Goal: Check status: Check status

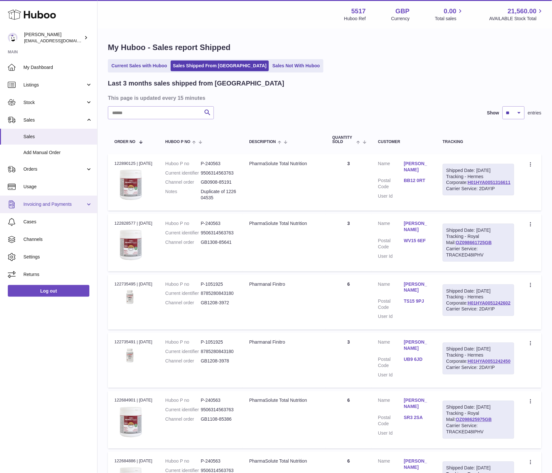
click at [56, 204] on span "Invoicing and Payments" at bounding box center [54, 204] width 62 height 6
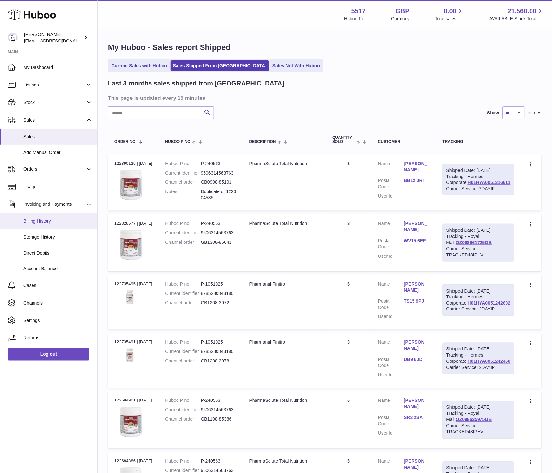
click at [48, 223] on span "Billing History" at bounding box center [57, 221] width 69 height 6
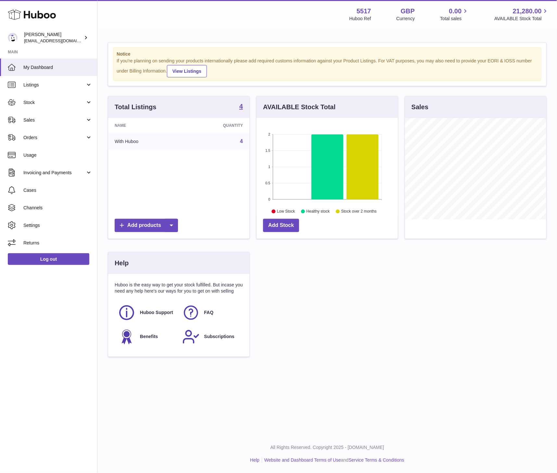
scroll to position [101, 141]
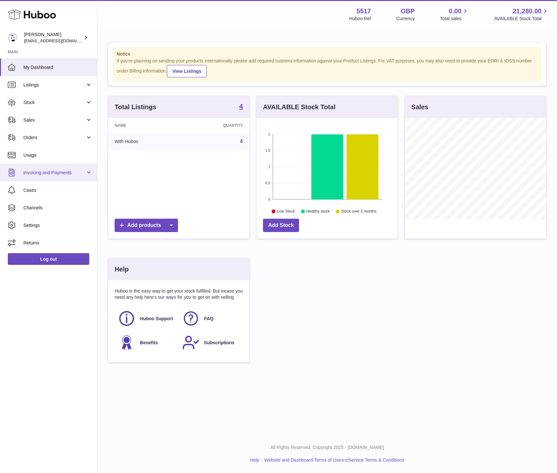
click at [40, 171] on span "Invoicing and Payments" at bounding box center [54, 173] width 62 height 6
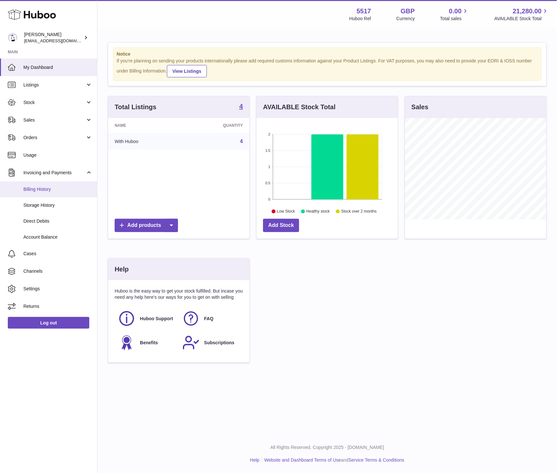
click at [36, 195] on link "Billing History" at bounding box center [48, 189] width 97 height 16
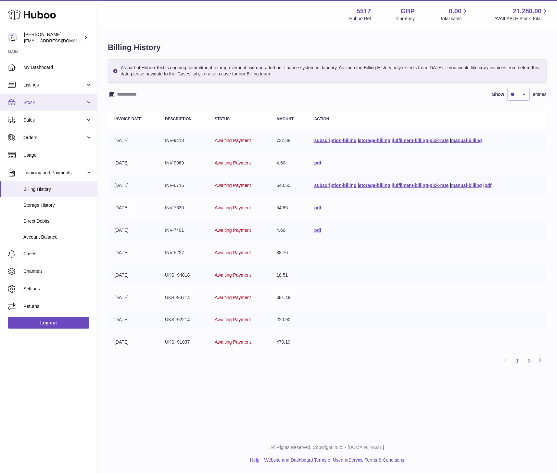
click at [50, 105] on span "Stock" at bounding box center [54, 102] width 62 height 6
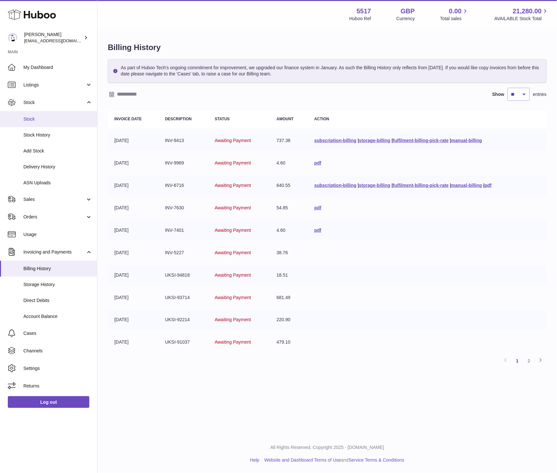
click at [33, 120] on span "Stock" at bounding box center [57, 119] width 69 height 6
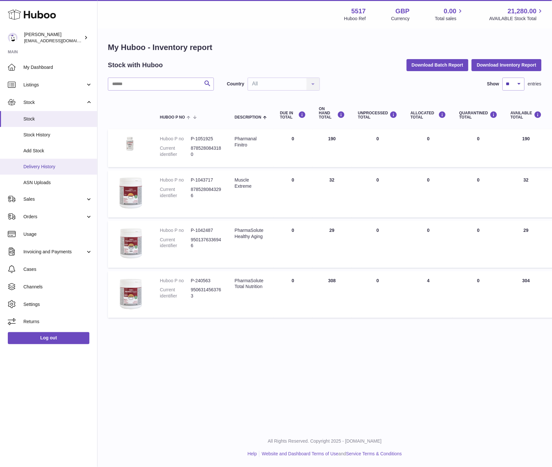
click at [48, 166] on span "Delivery History" at bounding box center [57, 167] width 69 height 6
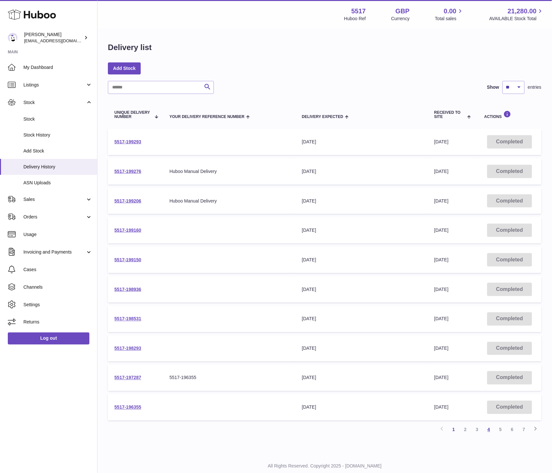
click at [491, 431] on link "4" at bounding box center [489, 430] width 12 height 12
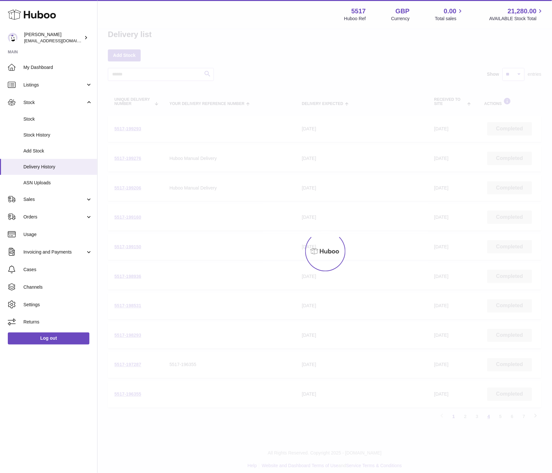
scroll to position [19, 0]
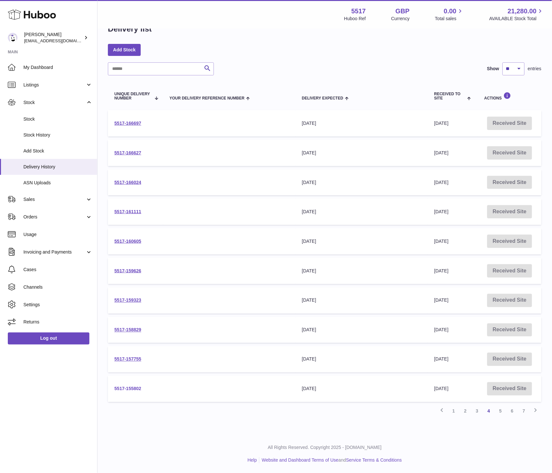
click at [128, 386] on link "5517-155802" at bounding box center [127, 388] width 27 height 5
click at [120, 359] on link "5517-157755" at bounding box center [127, 359] width 27 height 5
click at [117, 122] on link "5517-166697" at bounding box center [127, 123] width 27 height 5
click at [479, 411] on link "3" at bounding box center [477, 411] width 12 height 12
click at [121, 387] on link "5517-166948" at bounding box center [127, 388] width 27 height 5
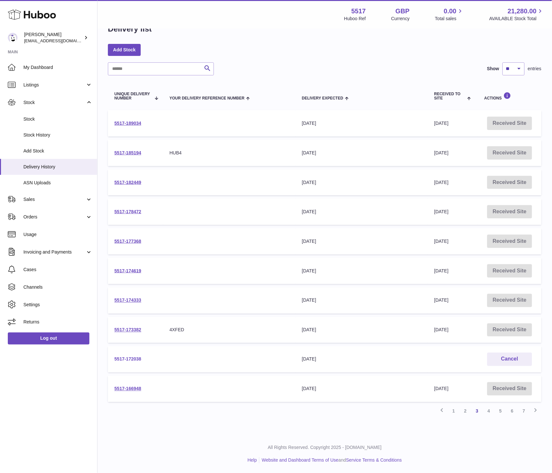
click at [124, 359] on link "5517-172038" at bounding box center [127, 359] width 27 height 5
click at [120, 330] on link "5517-173382" at bounding box center [127, 329] width 27 height 5
click at [124, 300] on link "5517-174333" at bounding box center [127, 300] width 27 height 5
click at [124, 268] on link "5517-174619" at bounding box center [127, 270] width 27 height 5
click at [128, 271] on link "5517-174619" at bounding box center [127, 270] width 27 height 5
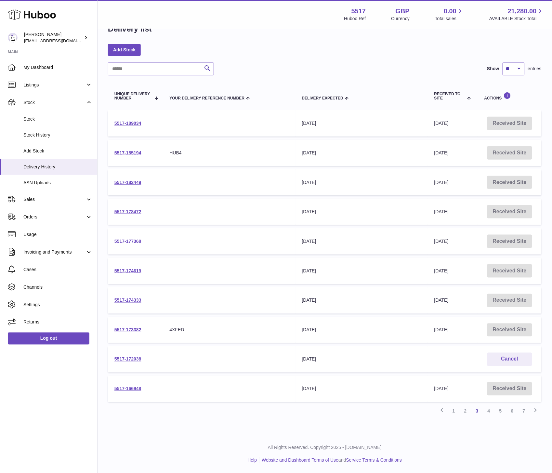
click at [125, 240] on link "5517-177368" at bounding box center [127, 241] width 27 height 5
click at [122, 212] on link "5517-178472" at bounding box center [127, 211] width 27 height 5
click at [120, 181] on link "5517-182449" at bounding box center [127, 182] width 27 height 5
click at [121, 151] on link "5517-185194" at bounding box center [127, 152] width 27 height 5
click at [133, 121] on link "5517-189034" at bounding box center [127, 123] width 27 height 5
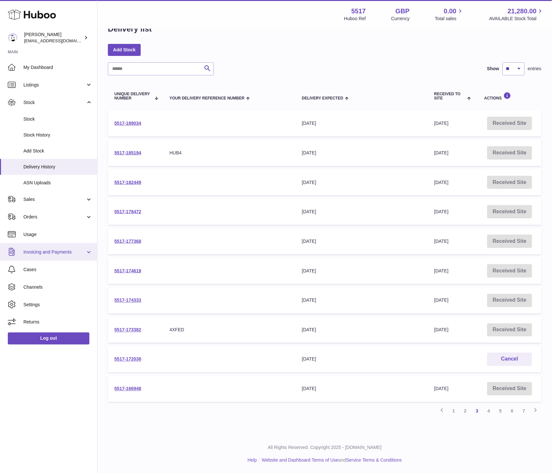
click at [56, 255] on link "Invoicing and Payments" at bounding box center [48, 252] width 97 height 18
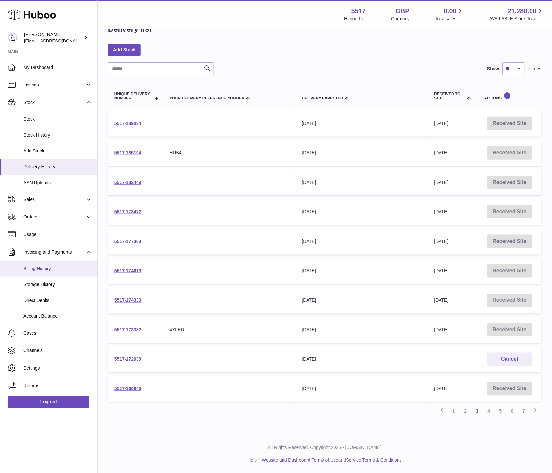
click at [49, 270] on span "Billing History" at bounding box center [57, 269] width 69 height 6
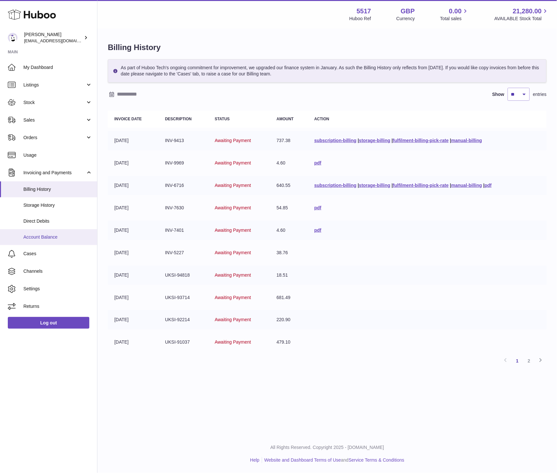
click at [47, 234] on span "Account Balance" at bounding box center [57, 237] width 69 height 6
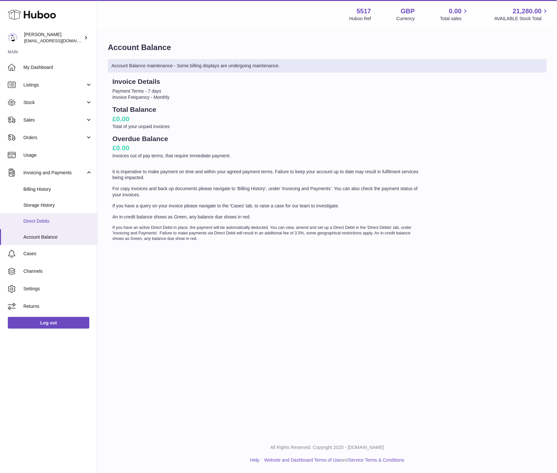
click at [42, 215] on link "Direct Debits" at bounding box center [48, 221] width 97 height 16
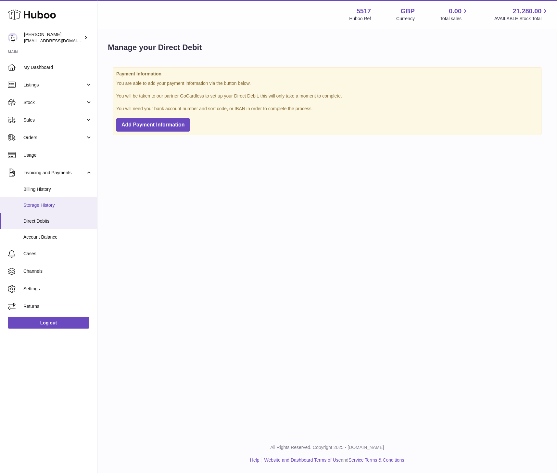
click at [49, 204] on span "Storage History" at bounding box center [57, 205] width 69 height 6
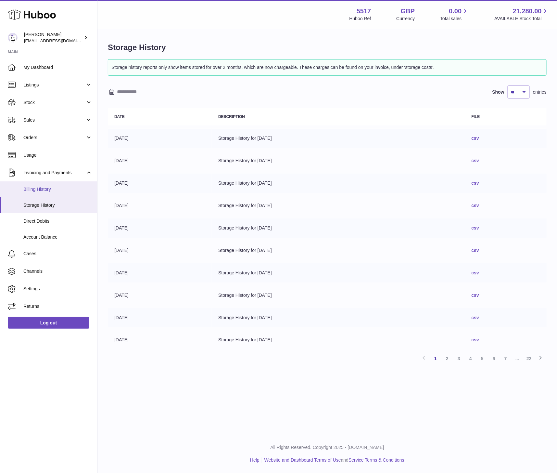
click at [35, 189] on span "Billing History" at bounding box center [57, 189] width 69 height 6
